Goal: Obtain resource: Obtain resource

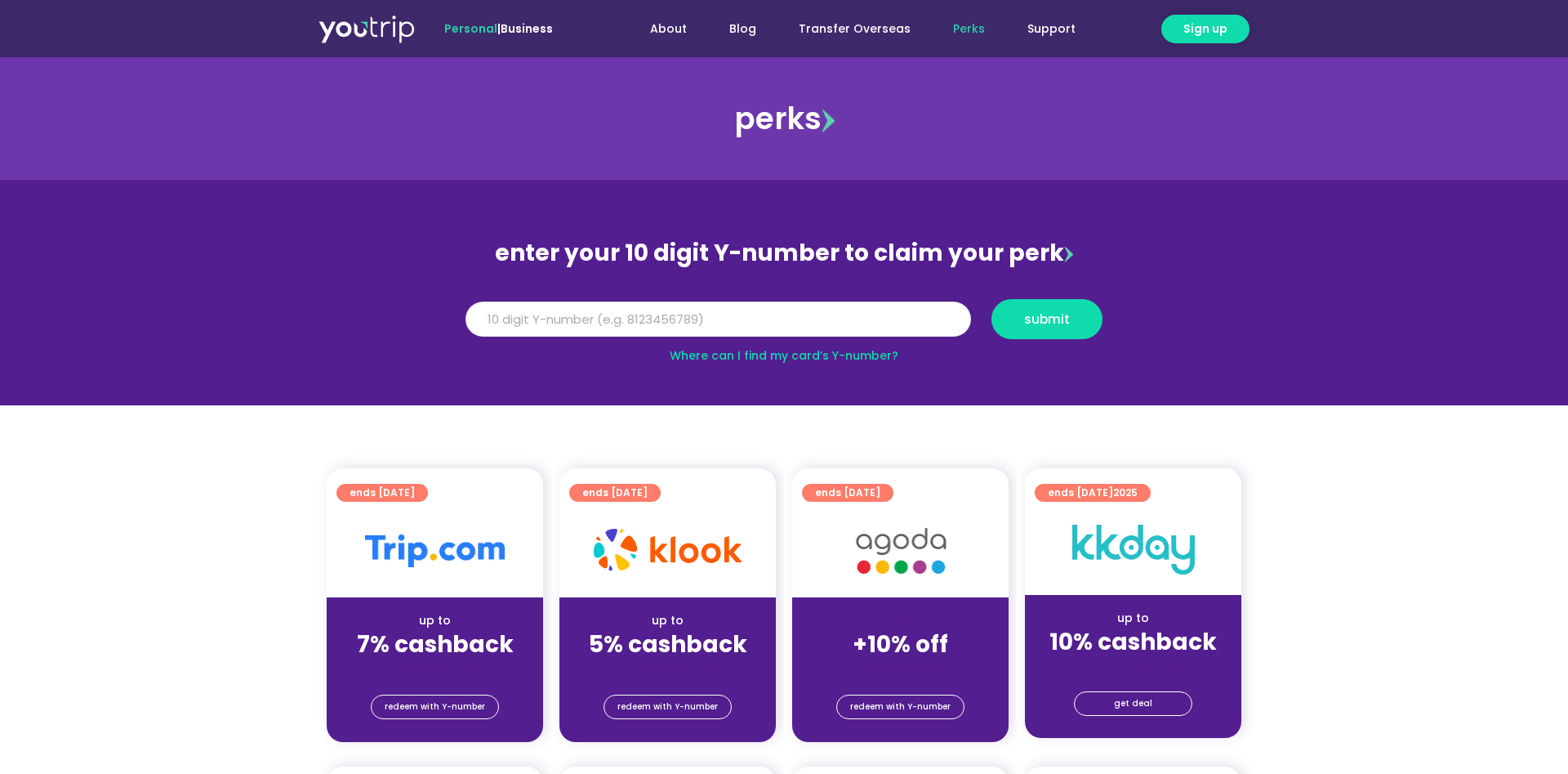
click at [611, 326] on input "Y Number" at bounding box center [718, 319] width 505 height 36
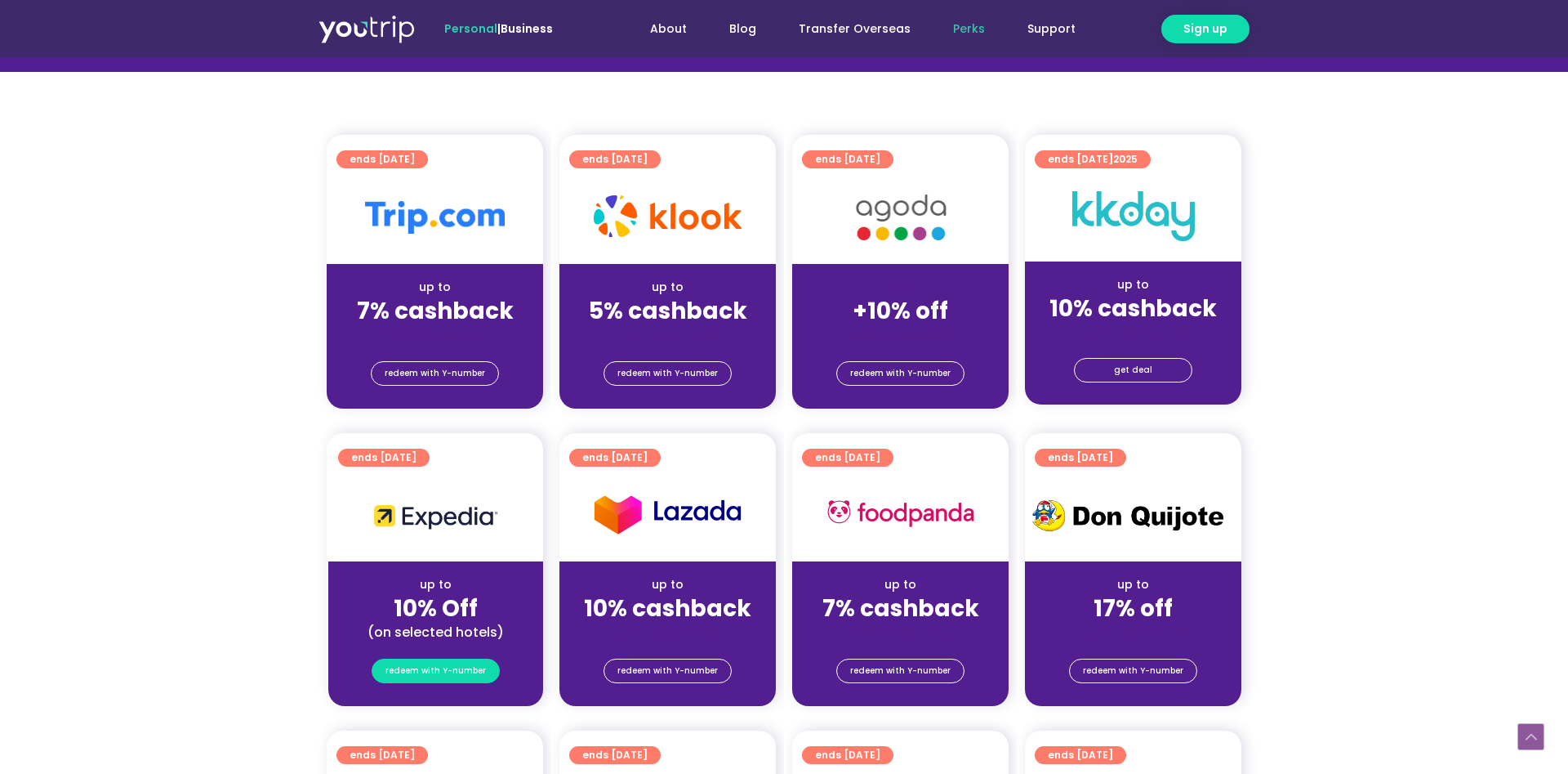
scroll to position [500, 0]
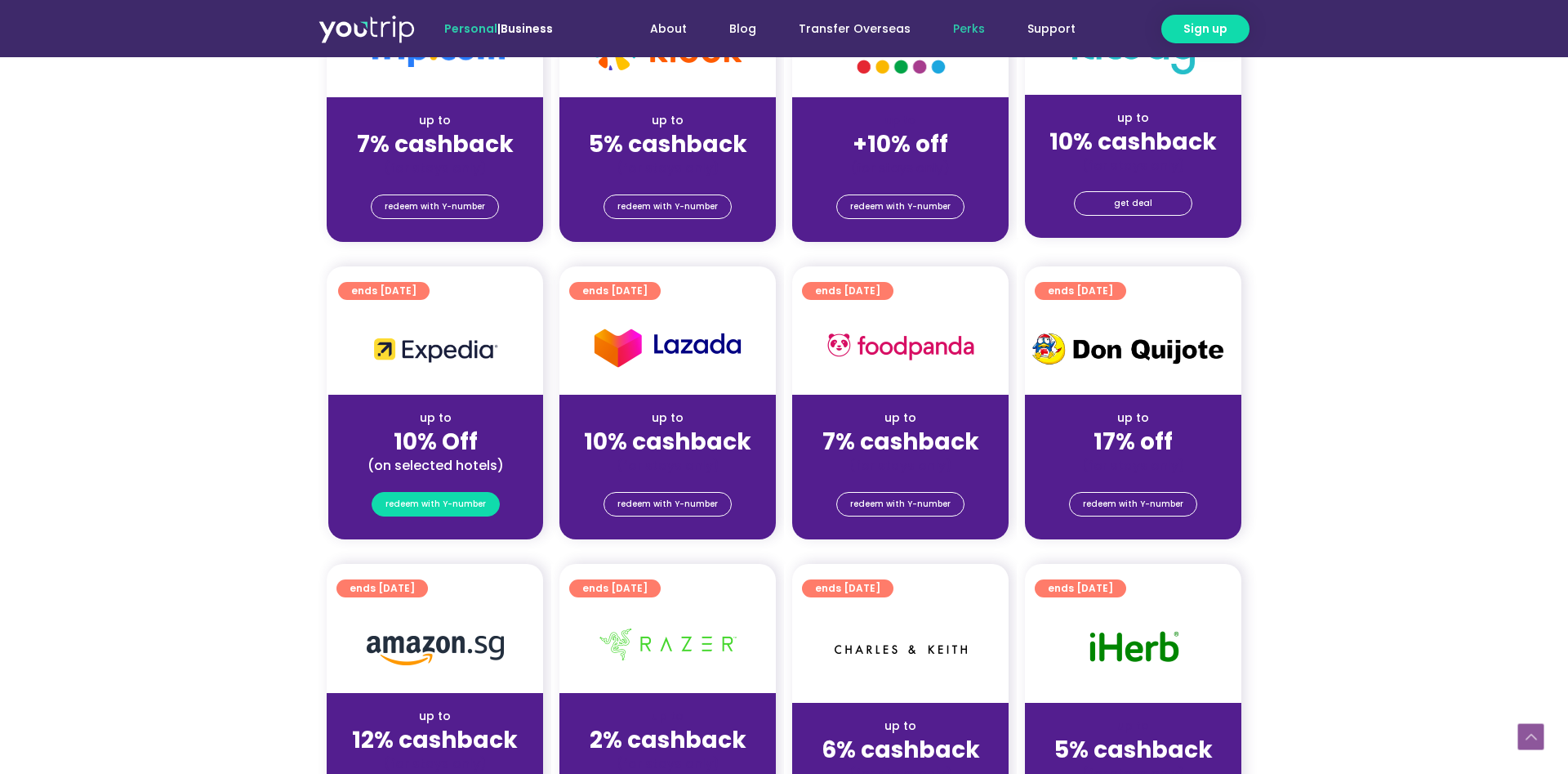
click at [465, 511] on span "redeem with Y-number" at bounding box center [436, 503] width 100 height 23
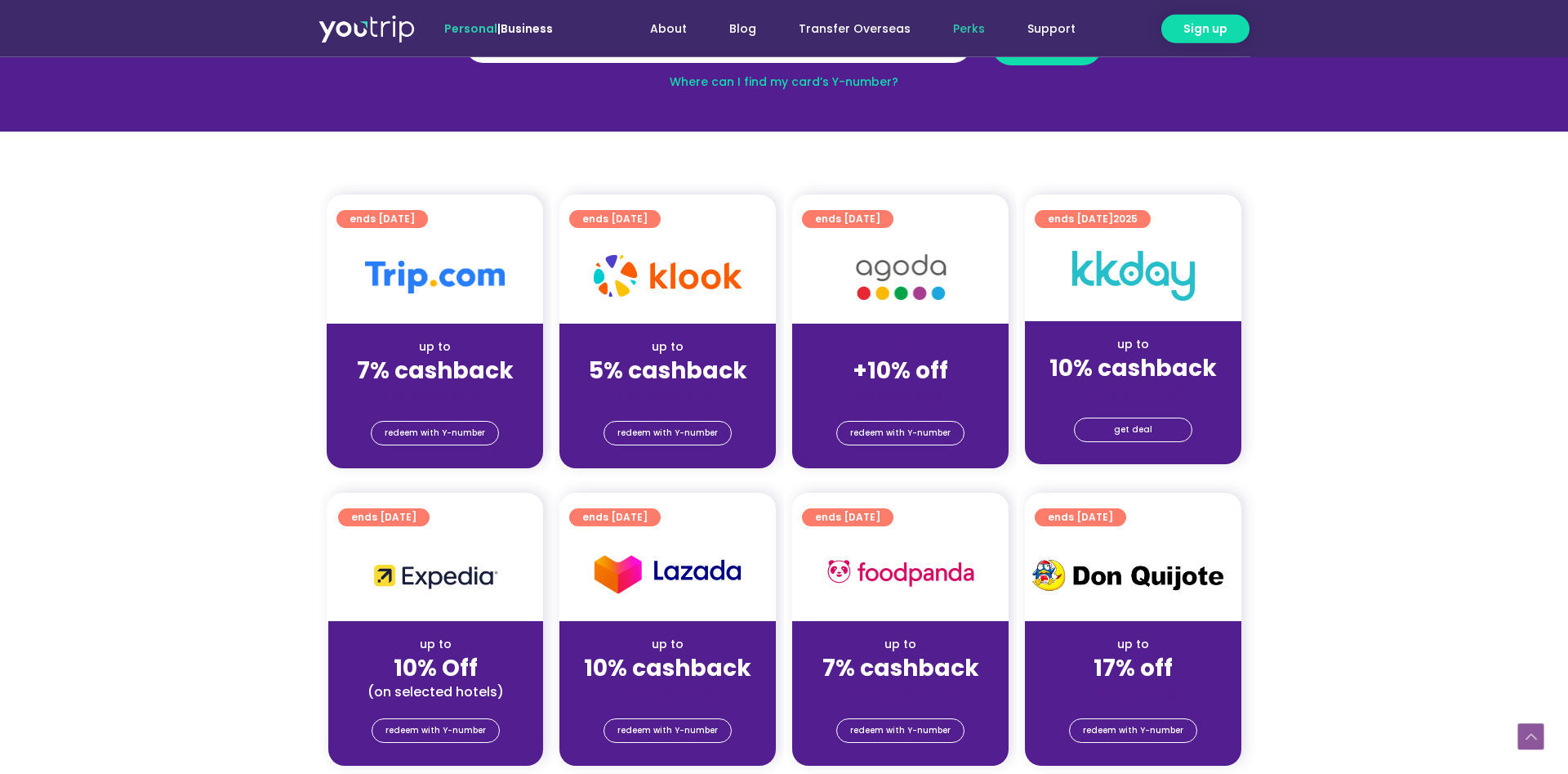
scroll to position [430, 0]
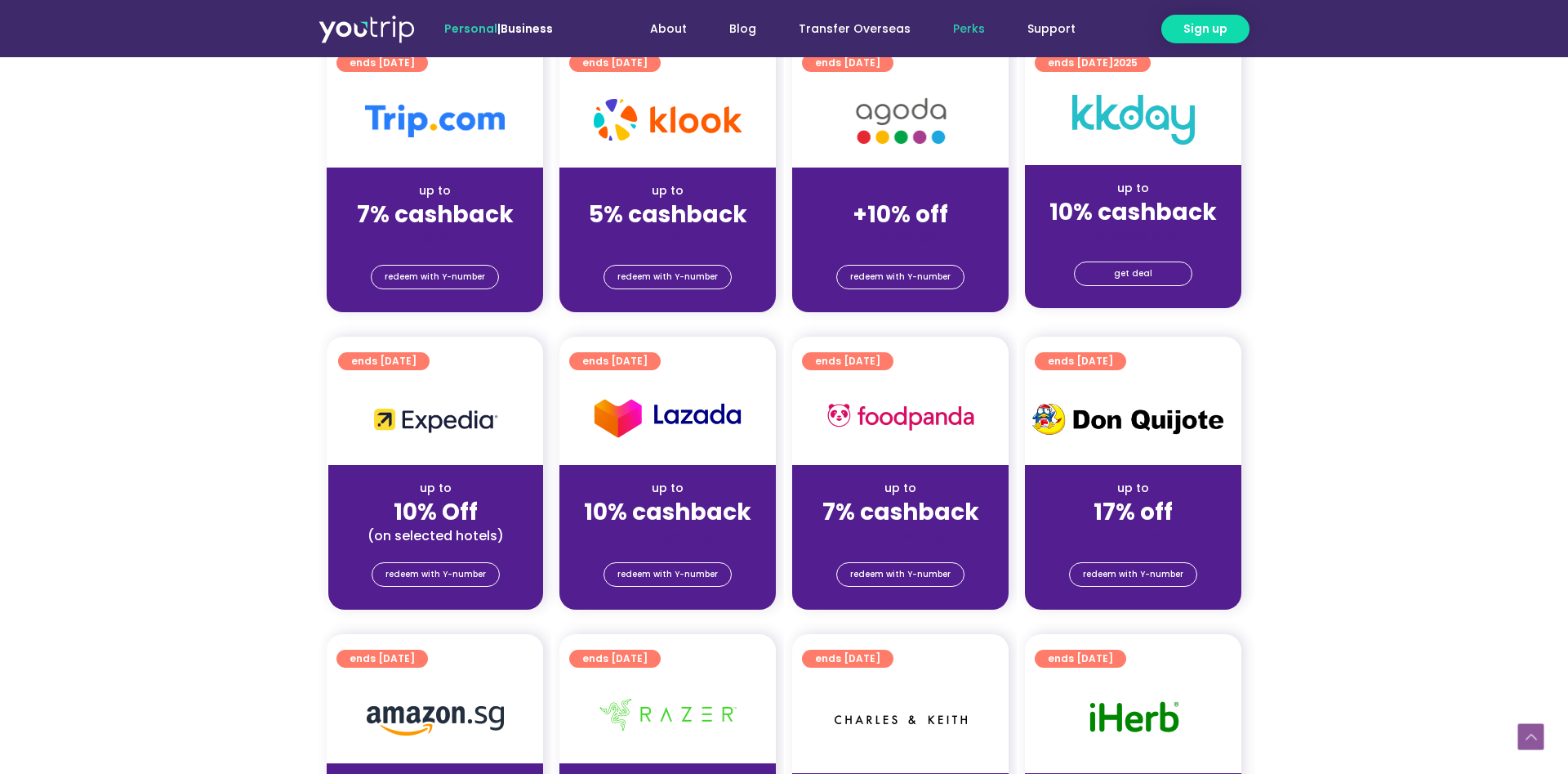
click at [440, 521] on strong "10% Off" at bounding box center [436, 511] width 85 height 32
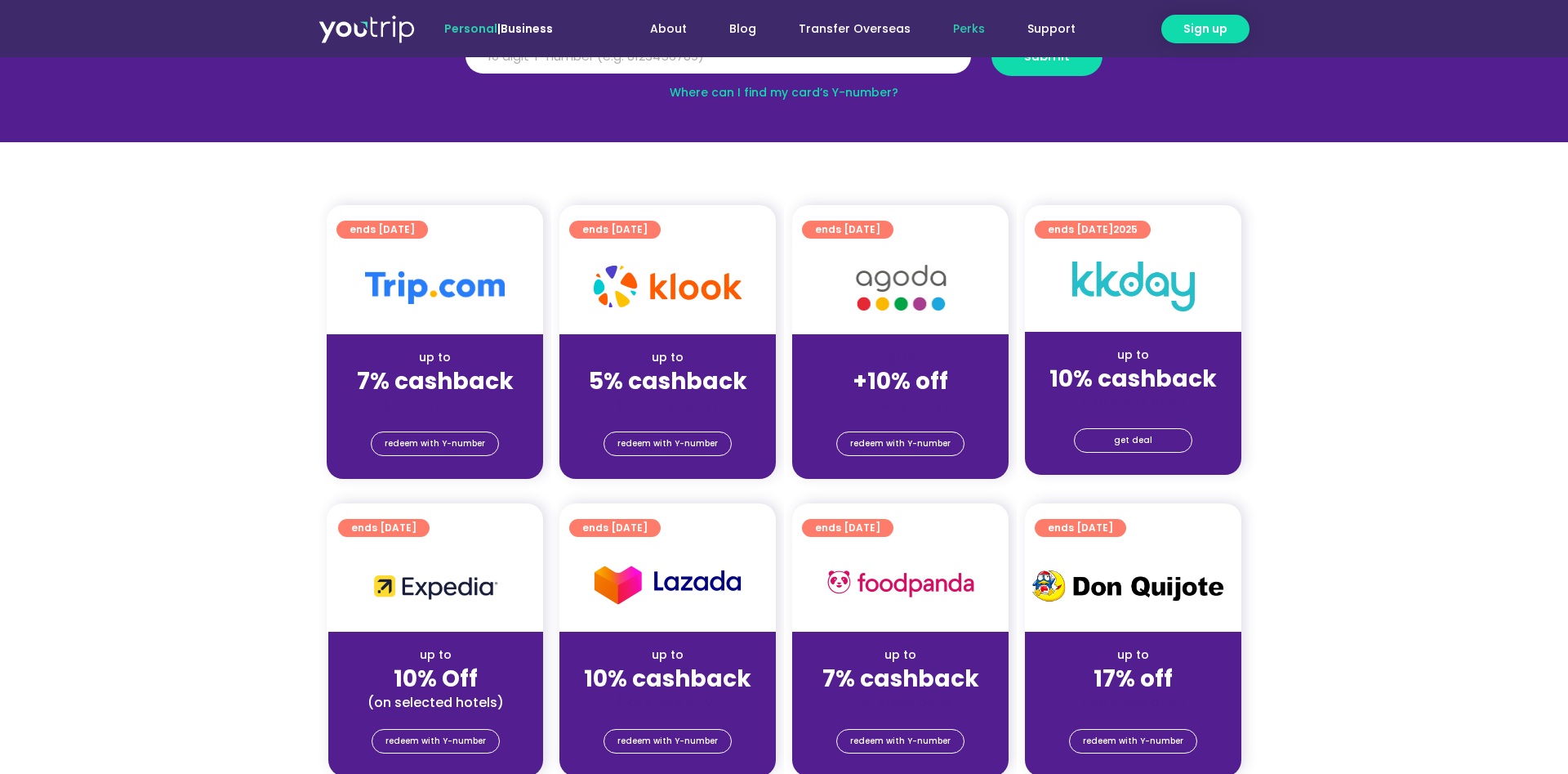
scroll to position [0, 0]
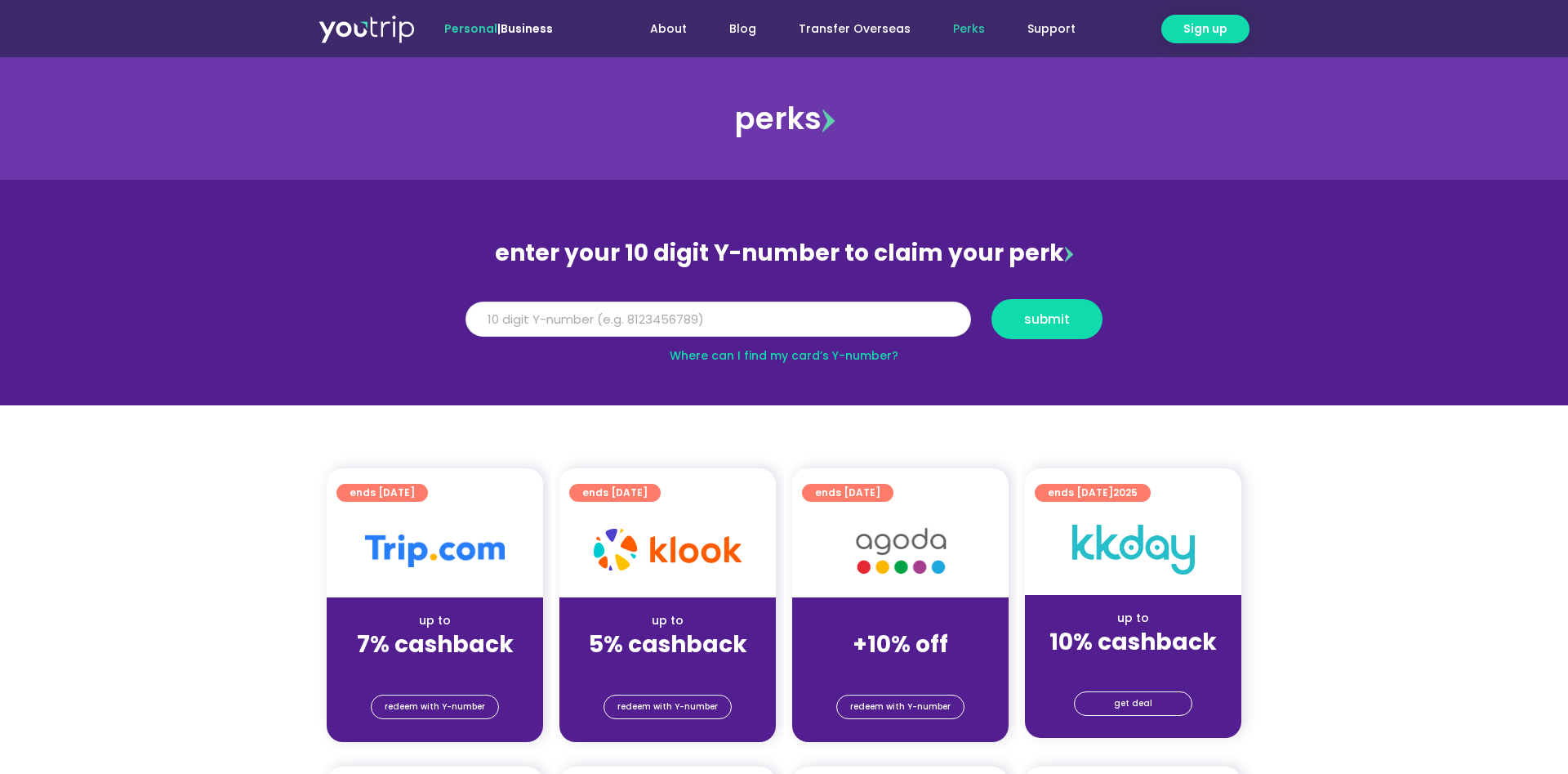
click at [673, 316] on input "Y Number" at bounding box center [718, 319] width 505 height 36
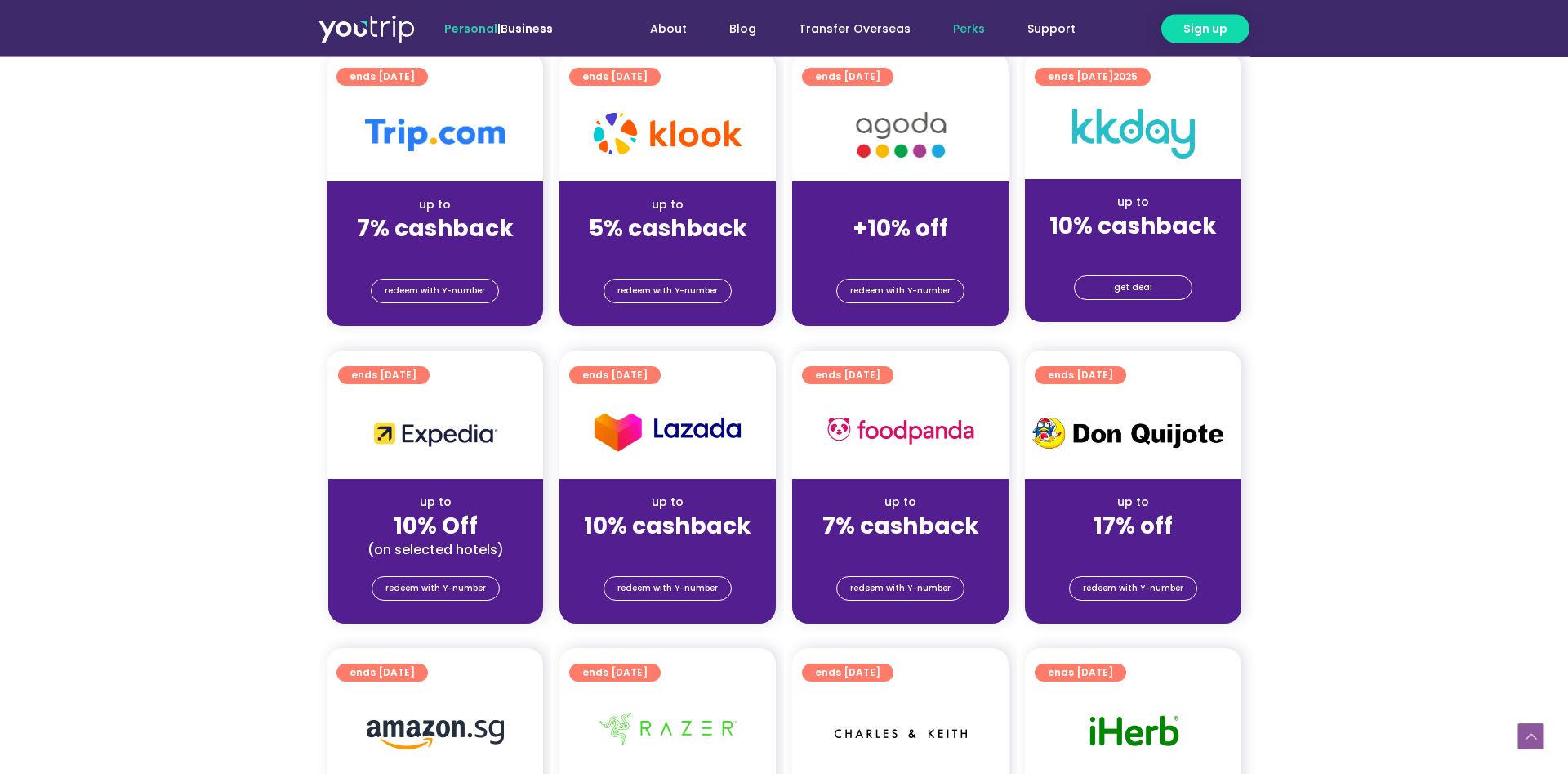
scroll to position [417, 0]
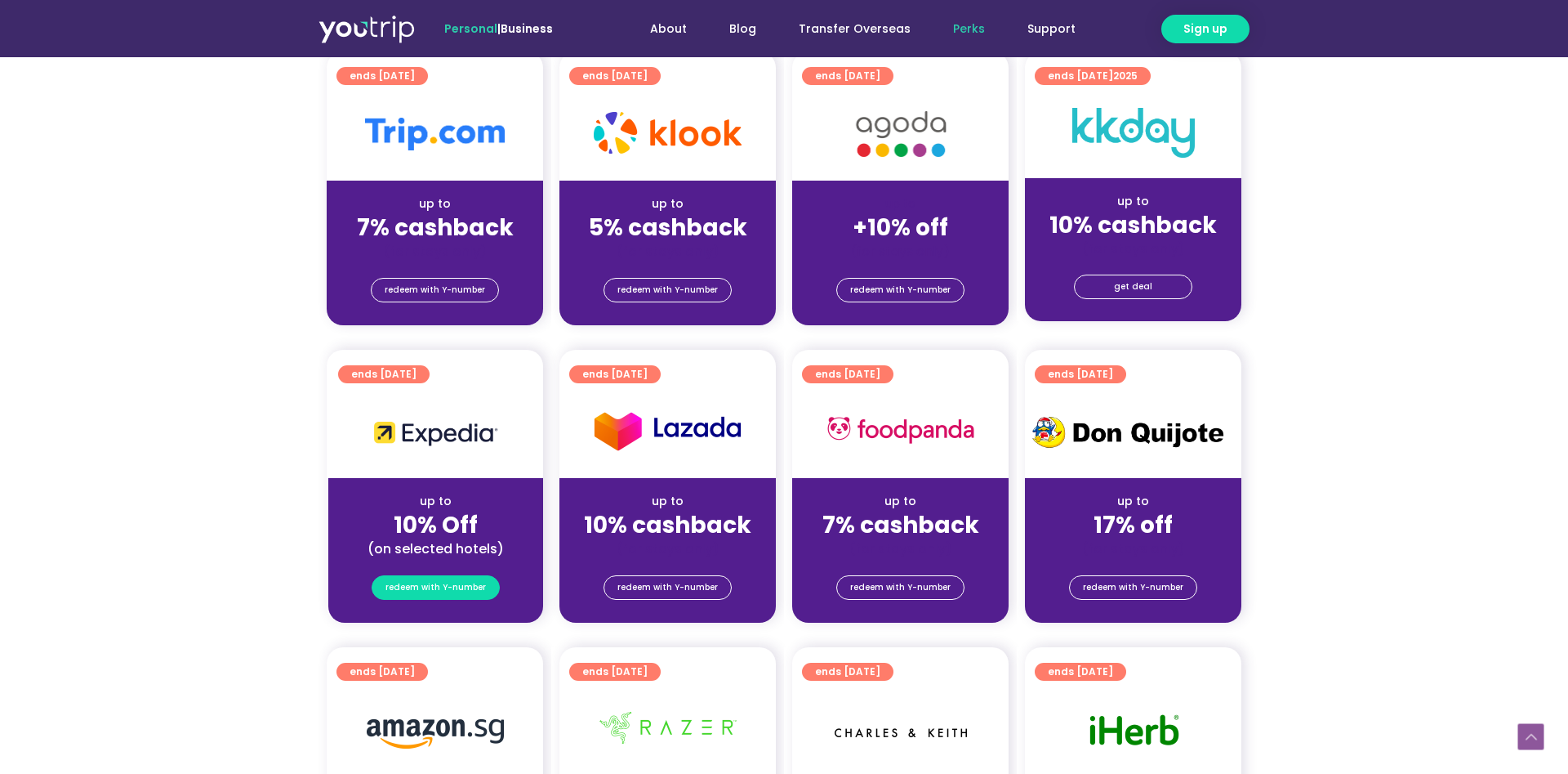
click at [441, 590] on span "redeem with Y-number" at bounding box center [436, 587] width 100 height 23
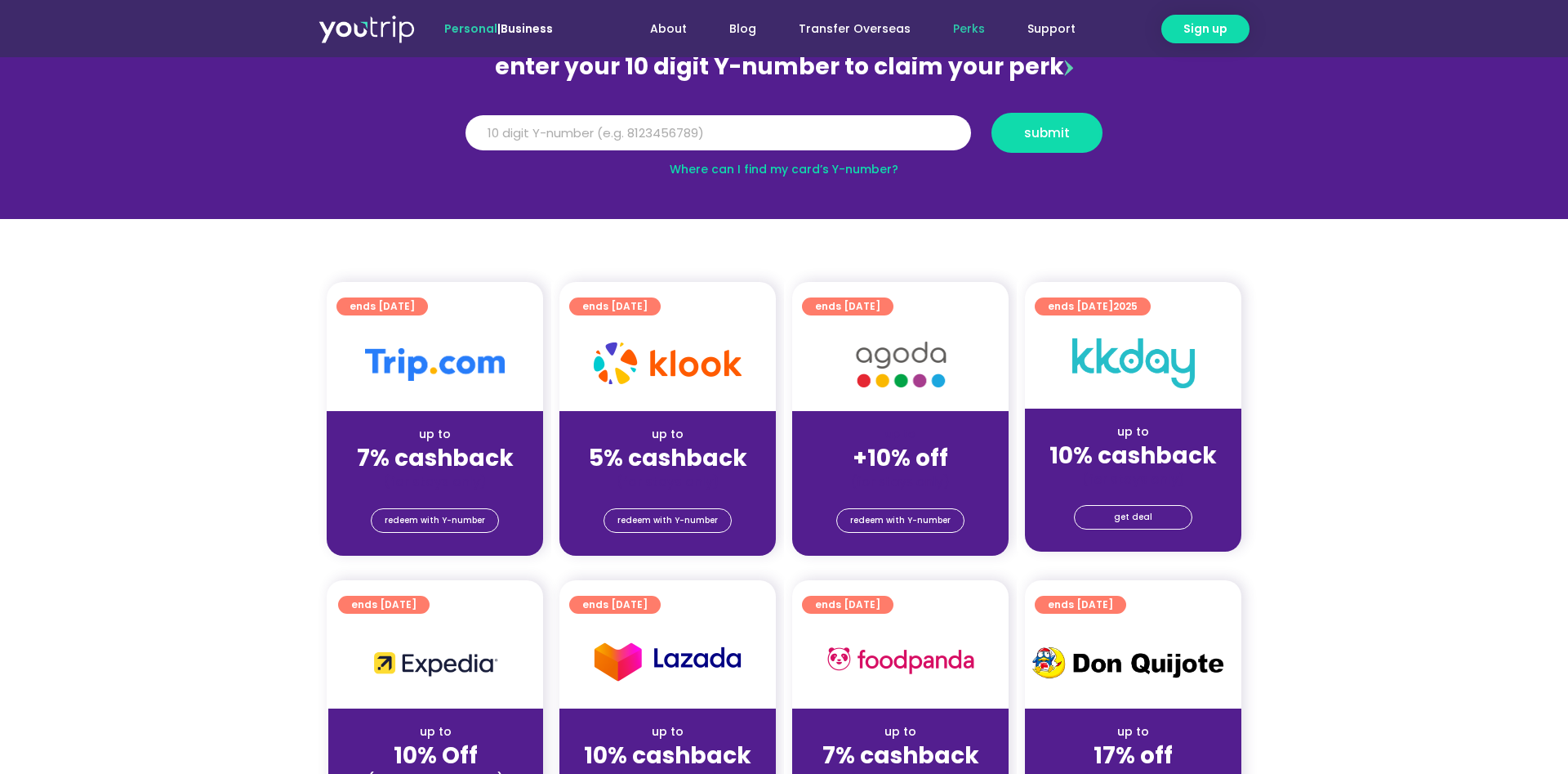
scroll to position [180, 0]
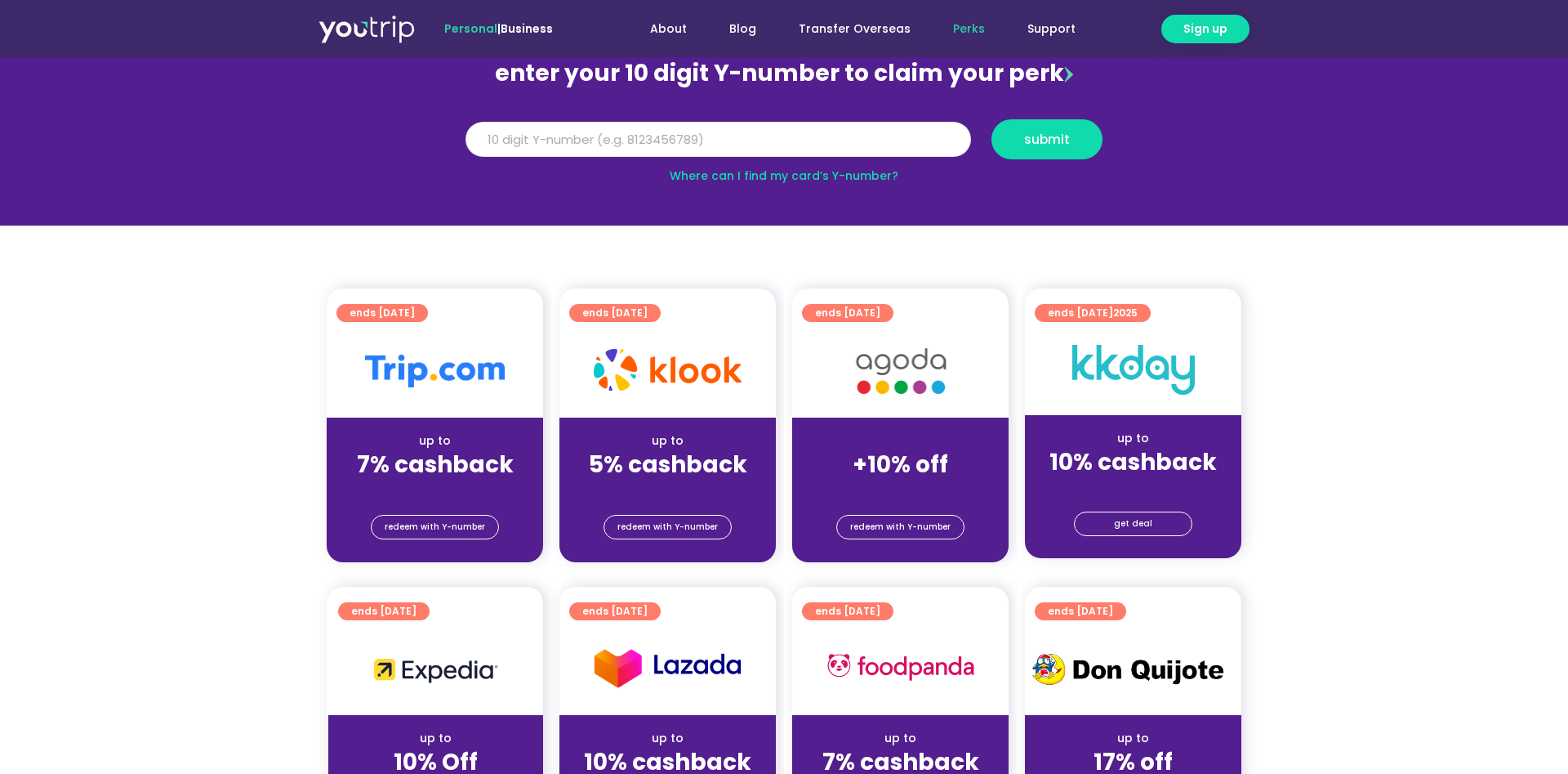
click at [642, 141] on input "Y Number" at bounding box center [718, 139] width 505 height 36
type input "8143085111"
click at [1050, 145] on span "submit" at bounding box center [1047, 139] width 46 height 12
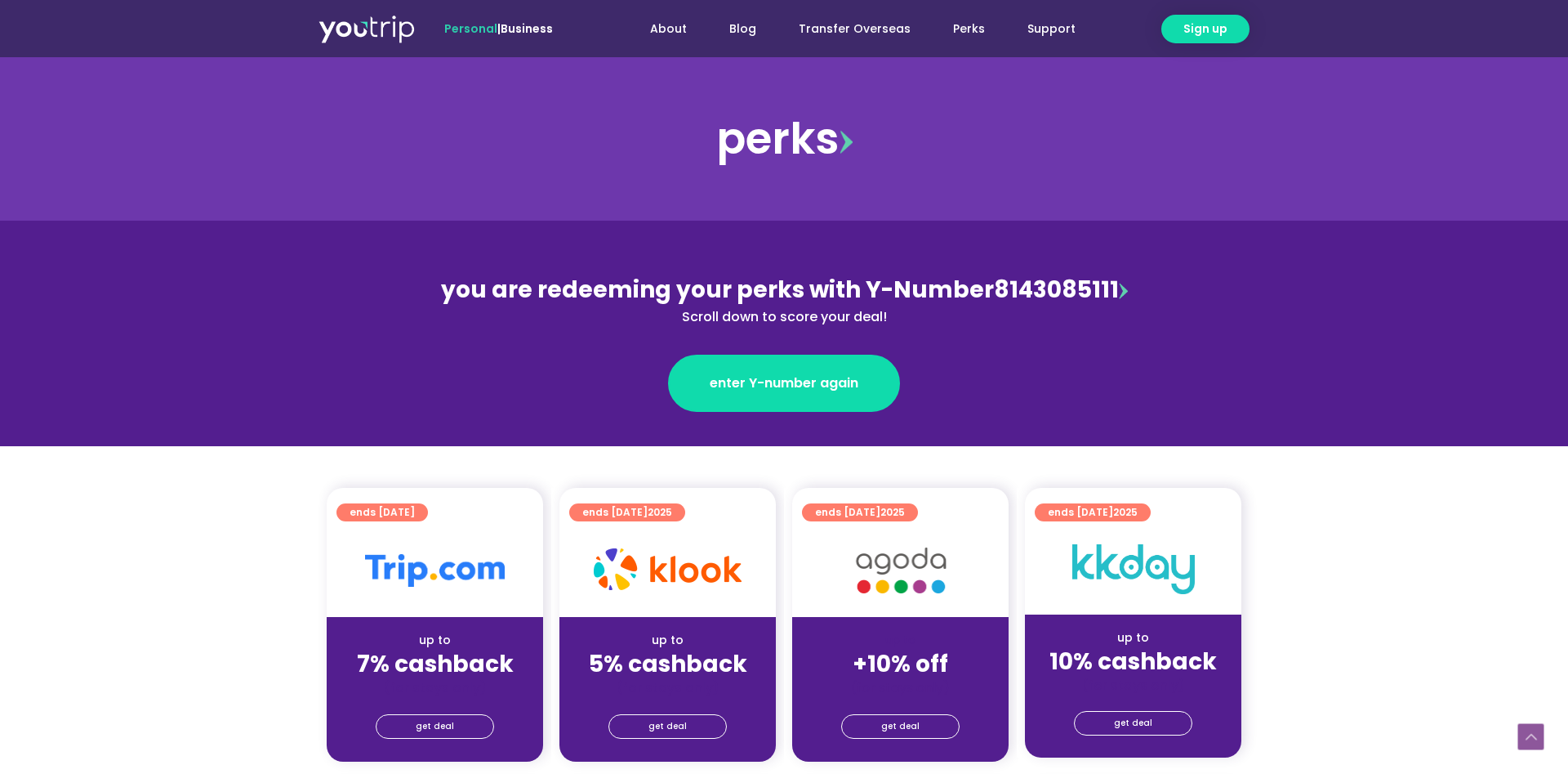
scroll to position [333, 0]
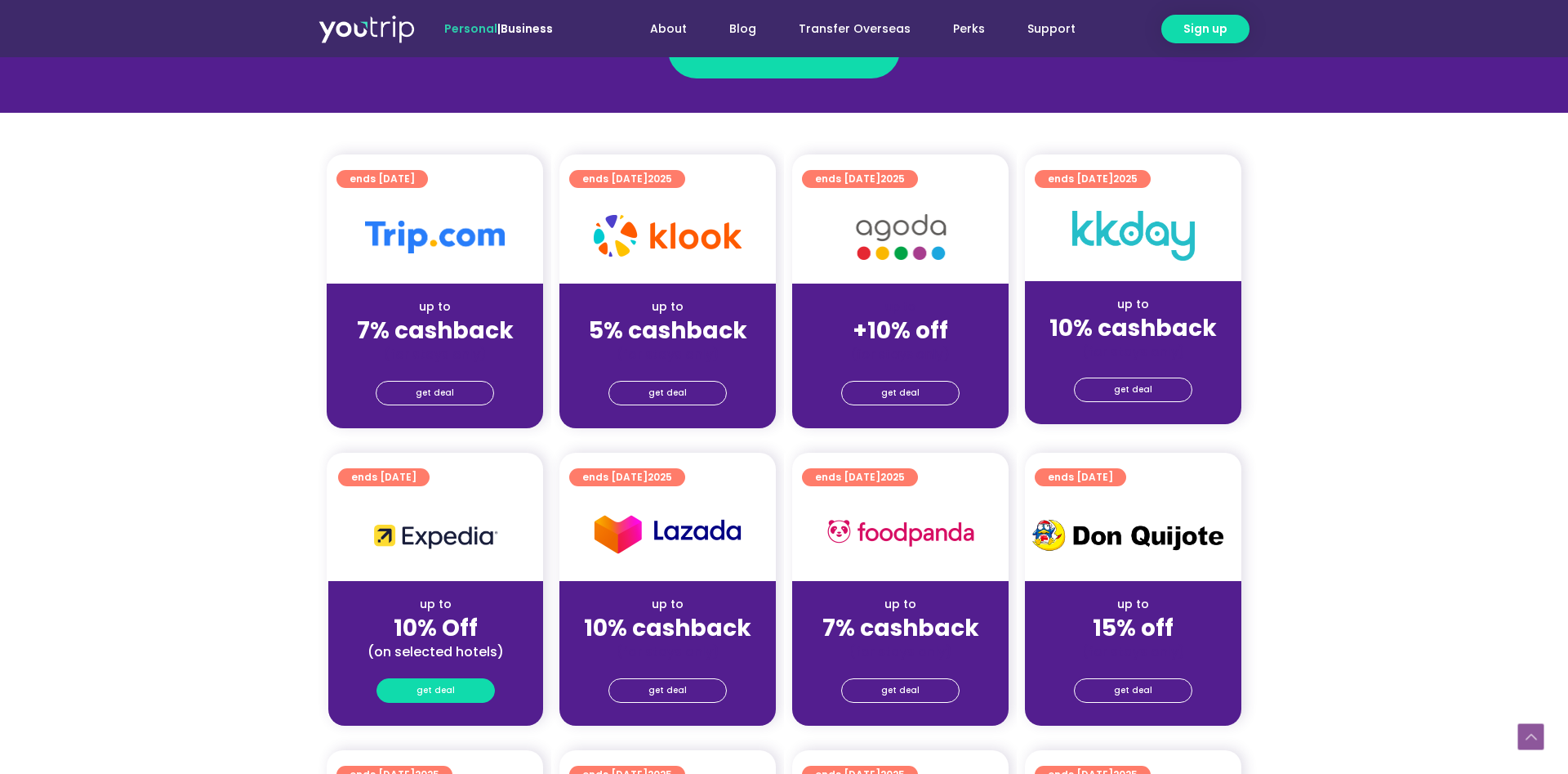
click at [434, 687] on span "get deal" at bounding box center [436, 689] width 39 height 23
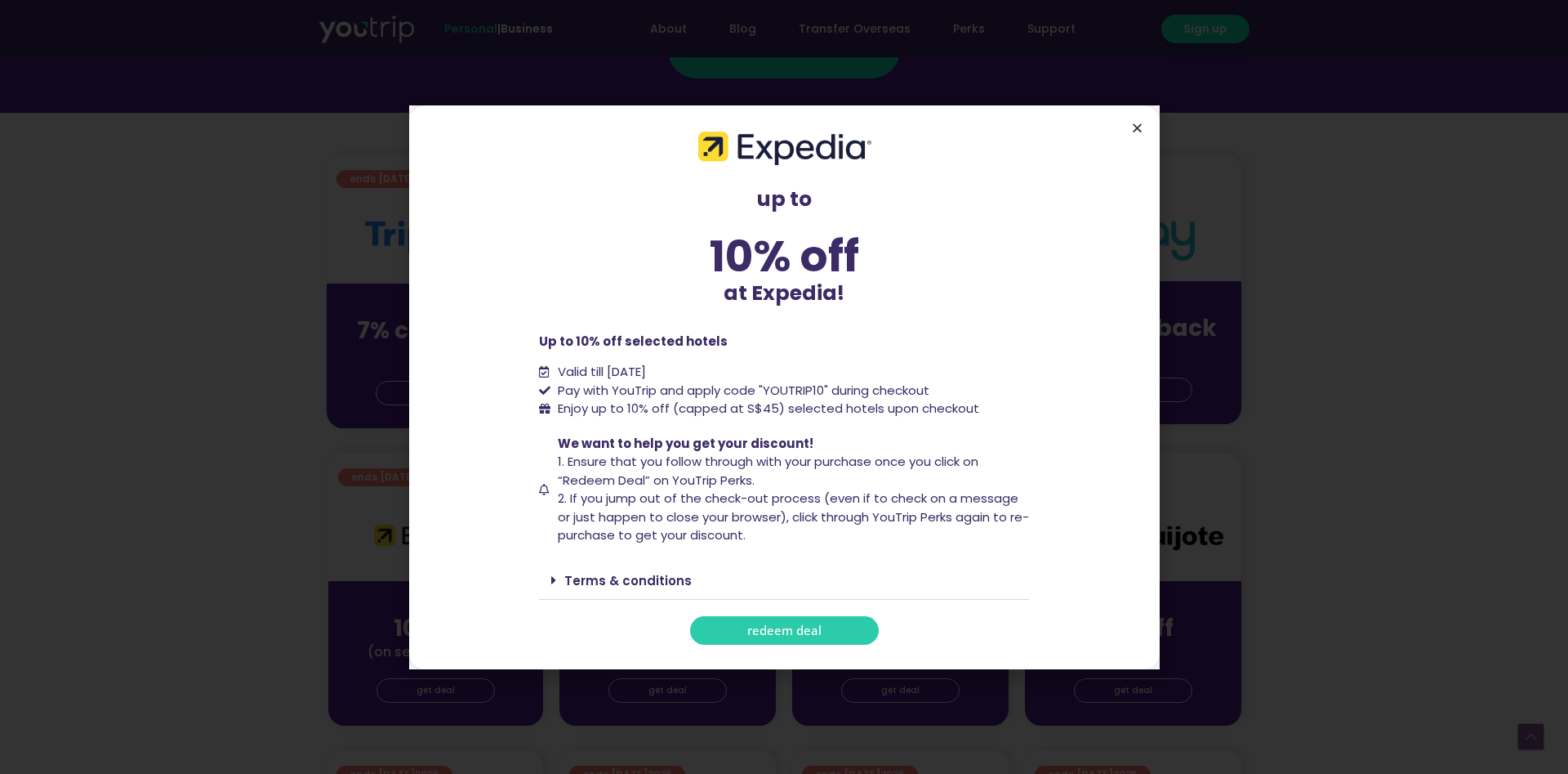
click at [1139, 126] on icon "Close" at bounding box center [1136, 127] width 12 height 12
